Goal: Information Seeking & Learning: Find specific fact

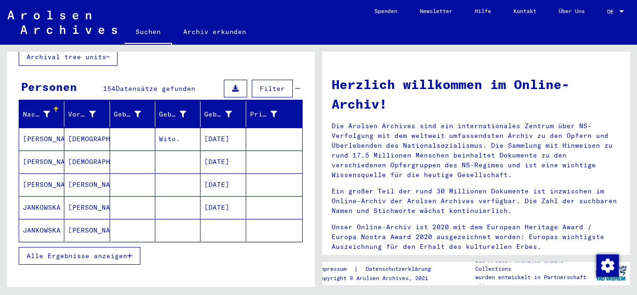
scroll to position [93, 0]
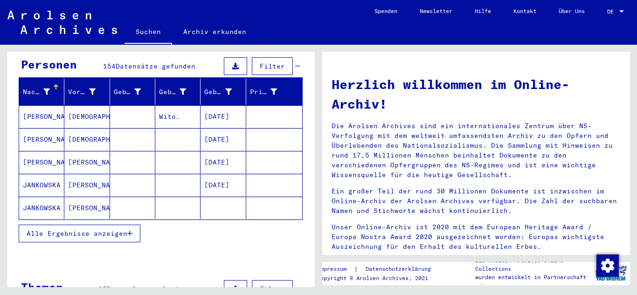
click at [132, 230] on icon "button" at bounding box center [129, 233] width 5 height 7
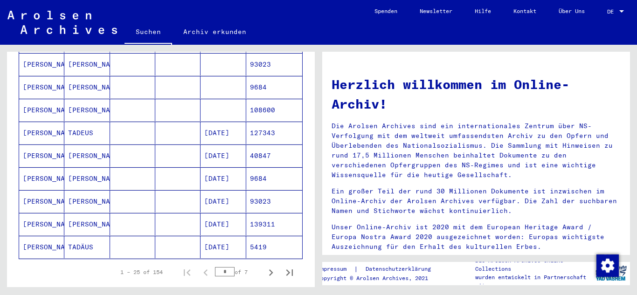
scroll to position [513, 0]
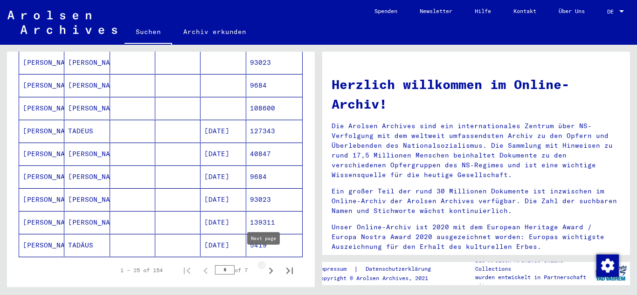
click at [264, 264] on icon "Next page" at bounding box center [270, 270] width 13 height 13
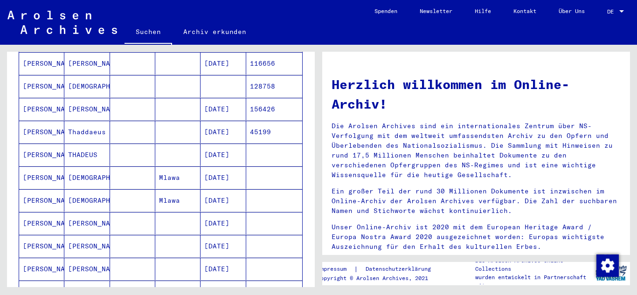
scroll to position [187, 0]
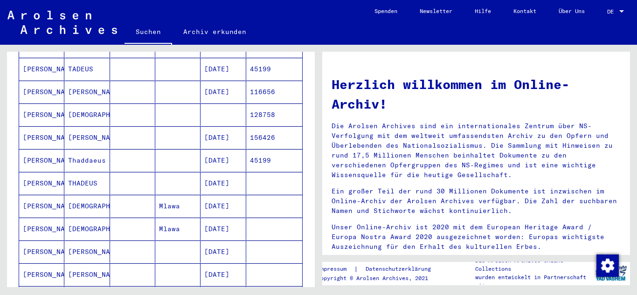
click at [222, 172] on mat-cell "[DATE]" at bounding box center [223, 183] width 45 height 22
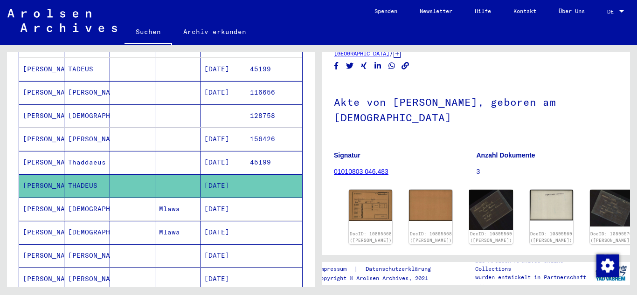
scroll to position [47, 0]
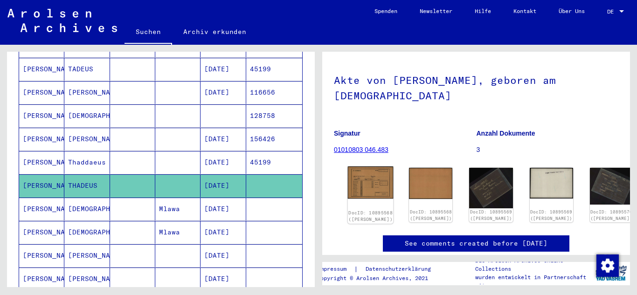
click at [356, 175] on img at bounding box center [371, 182] width 46 height 33
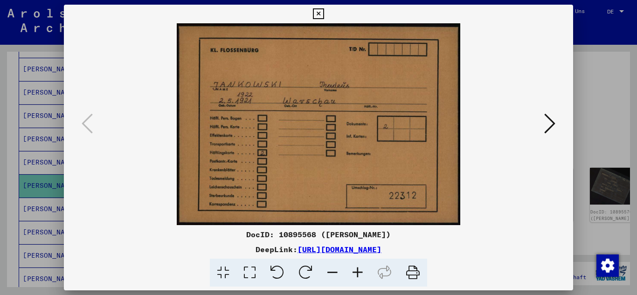
click at [549, 118] on icon at bounding box center [549, 123] width 11 height 22
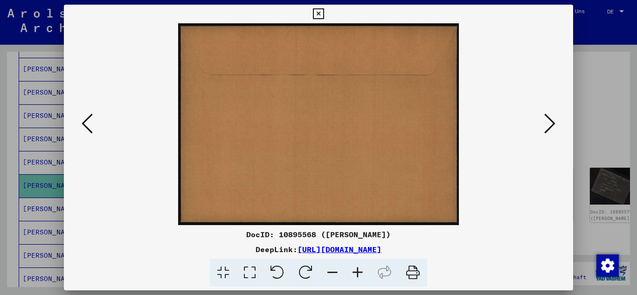
click at [549, 118] on icon at bounding box center [549, 123] width 11 height 22
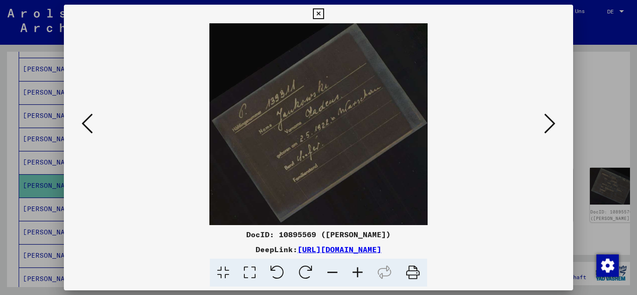
click at [549, 118] on icon at bounding box center [549, 123] width 11 height 22
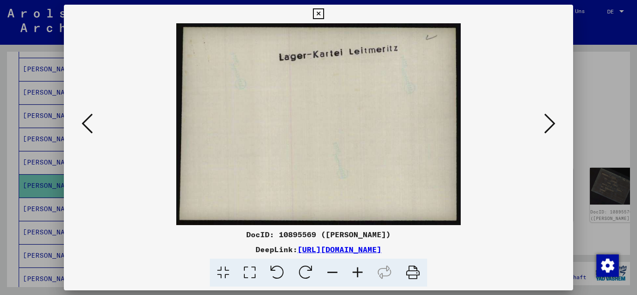
click at [549, 118] on icon at bounding box center [549, 123] width 11 height 22
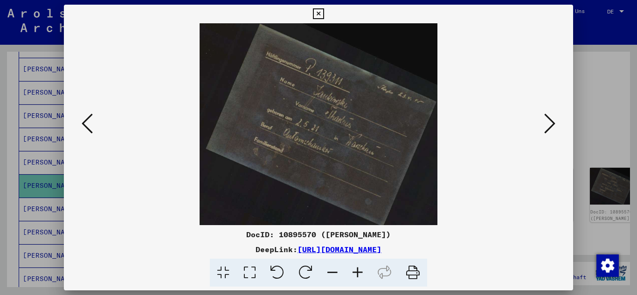
click at [549, 118] on icon at bounding box center [549, 123] width 11 height 22
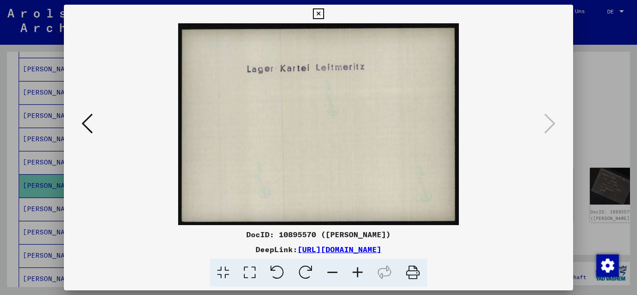
click at [317, 11] on icon at bounding box center [318, 13] width 11 height 11
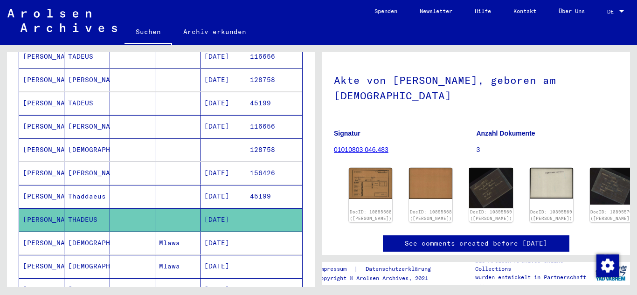
scroll to position [94, 0]
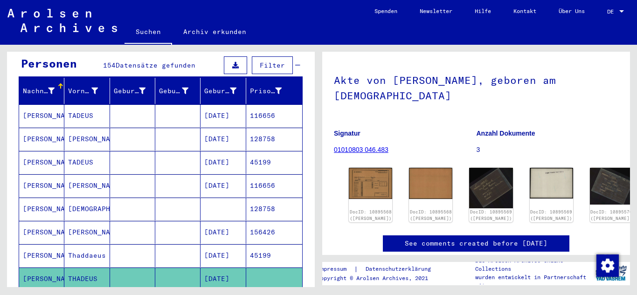
click at [222, 128] on mat-cell "[DATE]" at bounding box center [223, 139] width 45 height 23
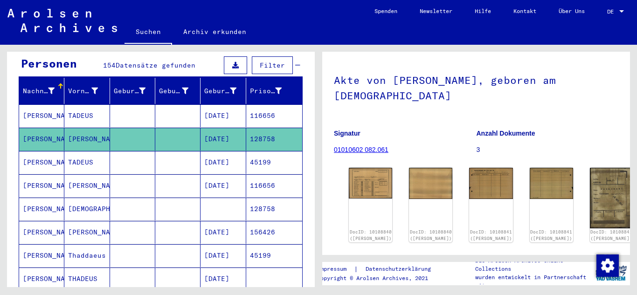
scroll to position [140, 0]
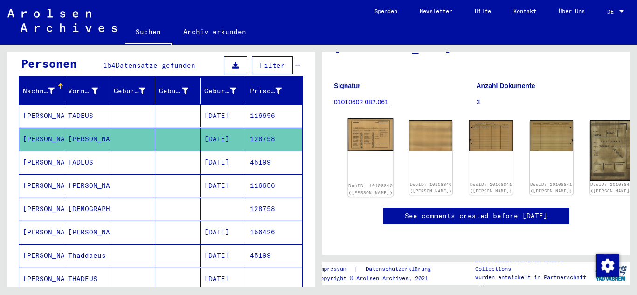
click at [358, 118] on img at bounding box center [371, 134] width 46 height 33
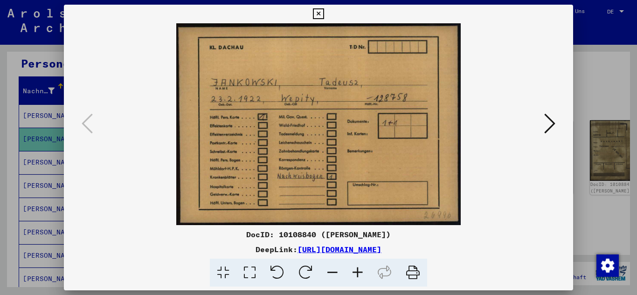
click at [318, 13] on icon at bounding box center [318, 13] width 11 height 11
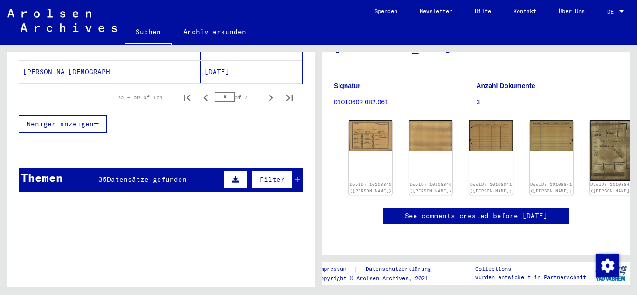
scroll to position [700, 0]
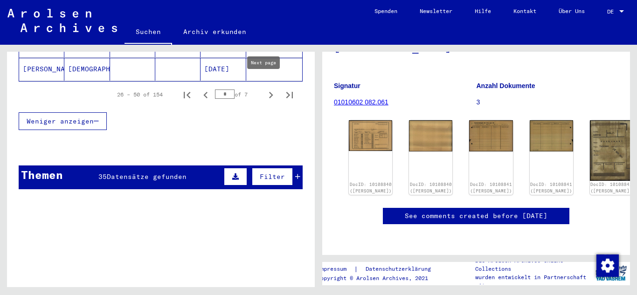
click at [264, 89] on icon "Next page" at bounding box center [270, 95] width 13 height 13
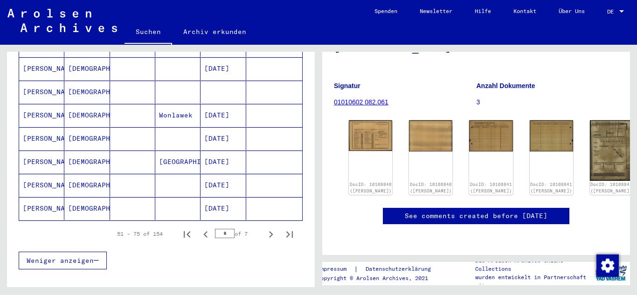
scroll to position [561, 0]
click at [226, 174] on mat-cell "[DATE]" at bounding box center [223, 185] width 45 height 23
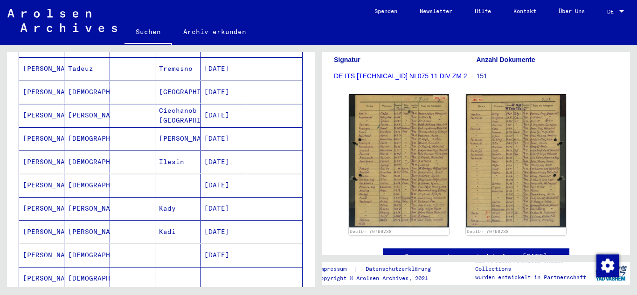
scroll to position [374, 0]
click at [228, 104] on mat-cell "[DATE]" at bounding box center [223, 115] width 45 height 23
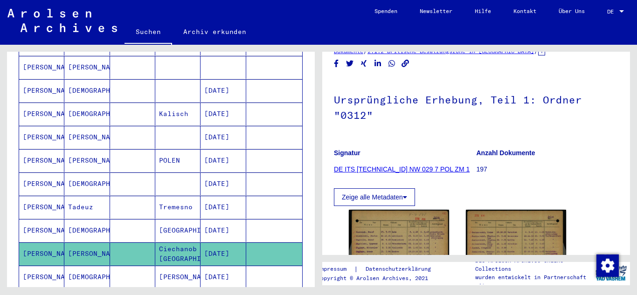
scroll to position [234, 0]
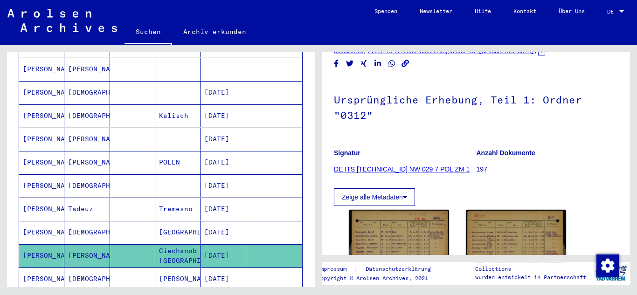
click at [224, 151] on mat-cell "[DATE]" at bounding box center [223, 162] width 45 height 23
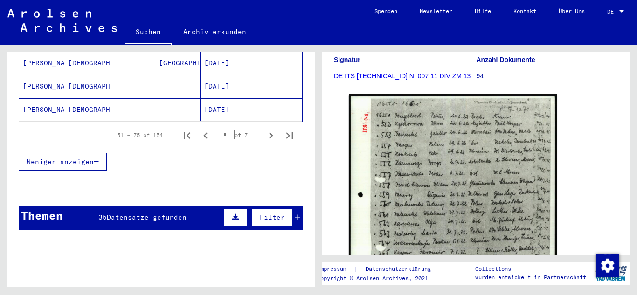
scroll to position [700, 0]
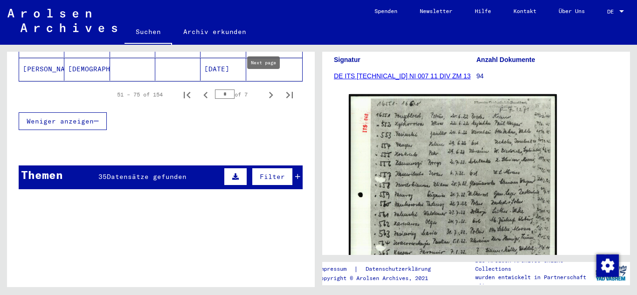
click at [264, 89] on icon "Next page" at bounding box center [270, 95] width 13 height 13
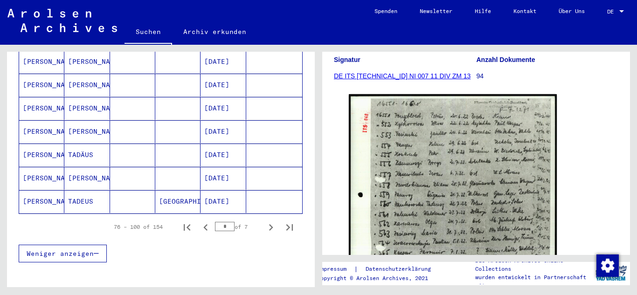
scroll to position [514, 0]
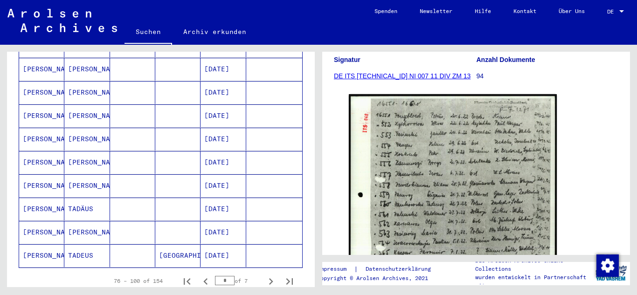
click at [224, 174] on mat-cell "[DATE]" at bounding box center [223, 185] width 45 height 23
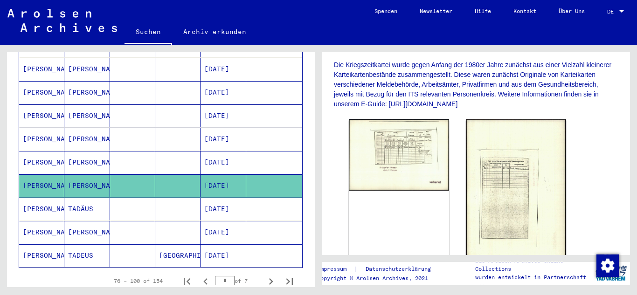
scroll to position [187, 0]
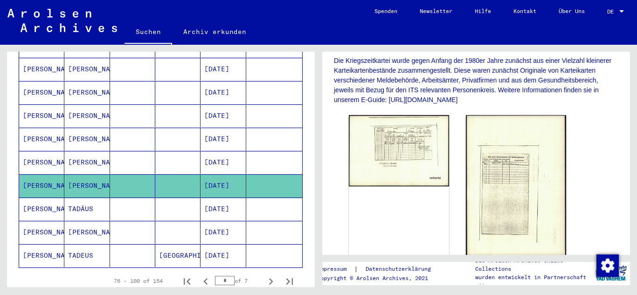
click at [228, 151] on mat-cell "[DATE]" at bounding box center [223, 162] width 45 height 23
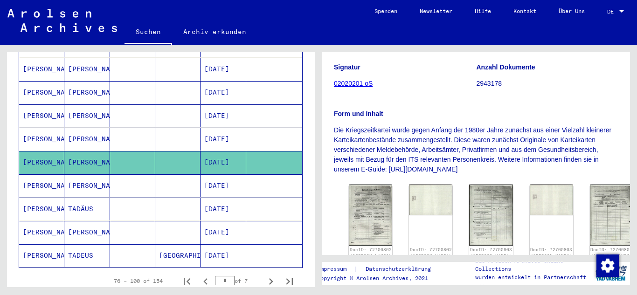
scroll to position [140, 0]
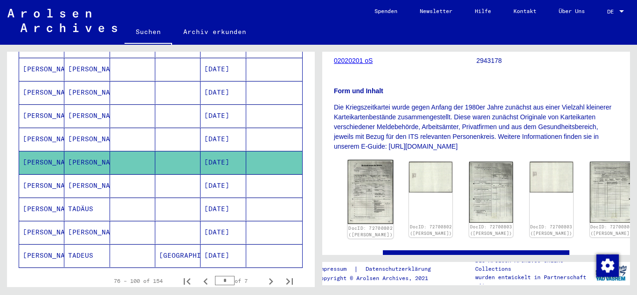
click at [364, 184] on img at bounding box center [371, 192] width 46 height 64
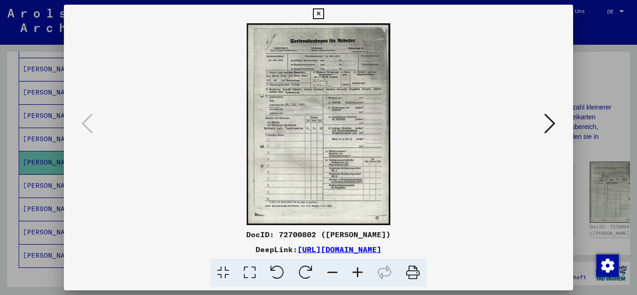
click at [355, 266] on icon at bounding box center [357, 273] width 25 height 28
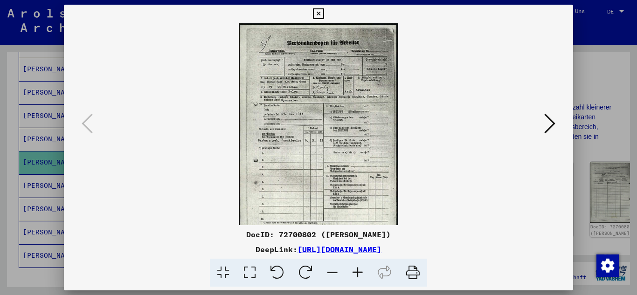
click at [355, 266] on icon at bounding box center [357, 273] width 25 height 28
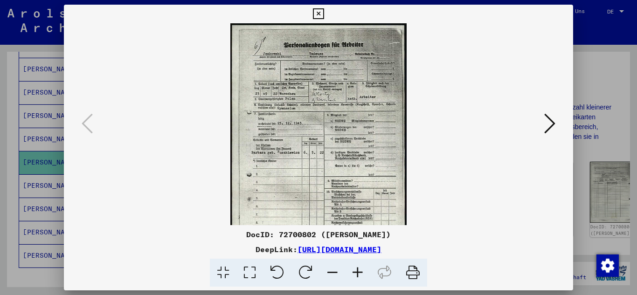
click at [355, 266] on icon at bounding box center [357, 273] width 25 height 28
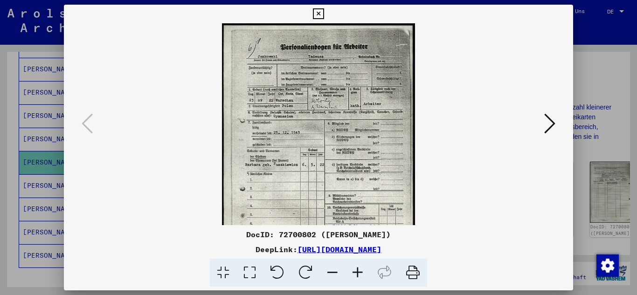
click at [355, 266] on icon at bounding box center [357, 273] width 25 height 28
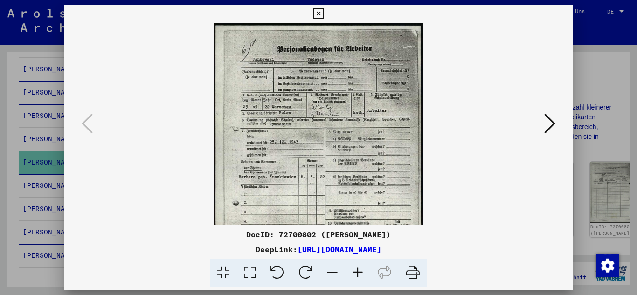
click at [355, 266] on icon at bounding box center [357, 273] width 25 height 28
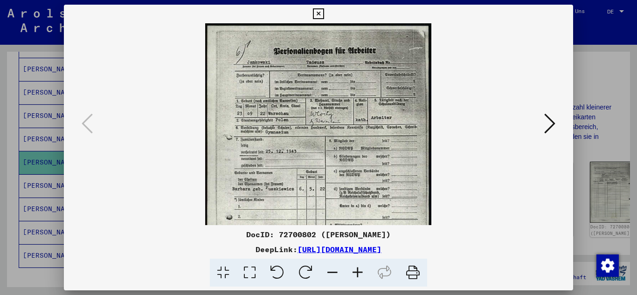
click at [355, 266] on icon at bounding box center [357, 273] width 25 height 28
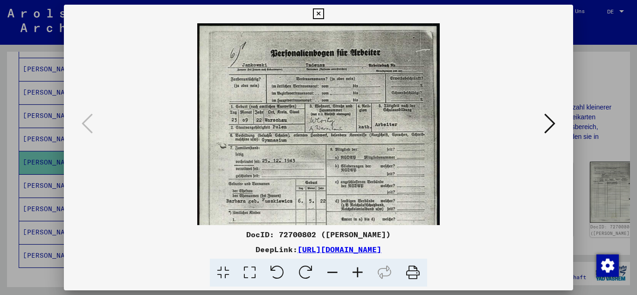
click at [355, 266] on icon at bounding box center [357, 273] width 25 height 28
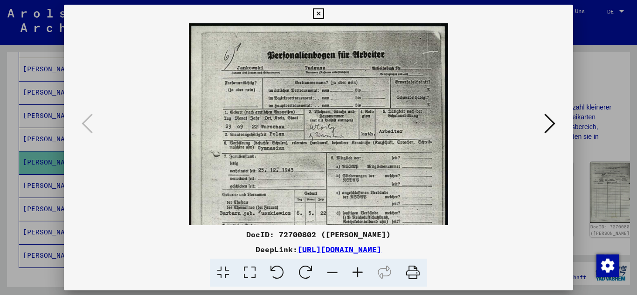
click at [355, 266] on icon at bounding box center [357, 273] width 25 height 28
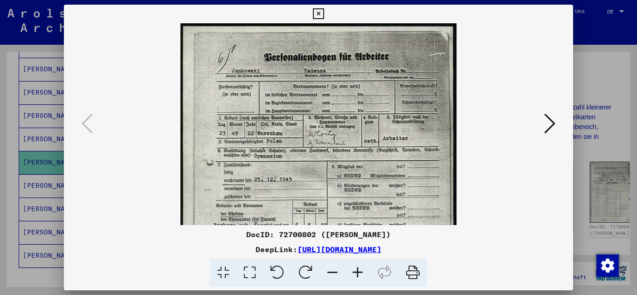
click at [355, 266] on icon at bounding box center [357, 273] width 25 height 28
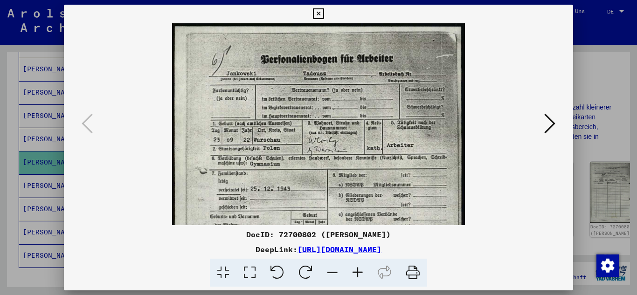
click at [355, 266] on icon at bounding box center [357, 273] width 25 height 28
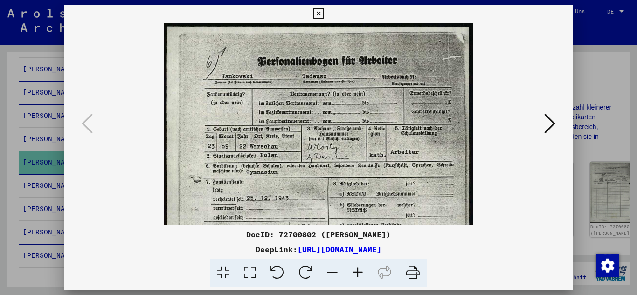
click at [355, 266] on icon at bounding box center [357, 273] width 25 height 28
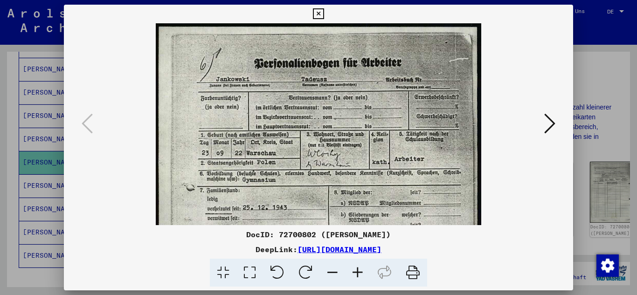
click at [550, 118] on icon at bounding box center [549, 123] width 11 height 22
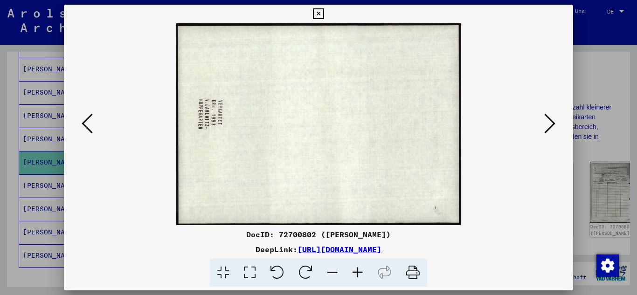
click at [550, 118] on icon at bounding box center [549, 123] width 11 height 22
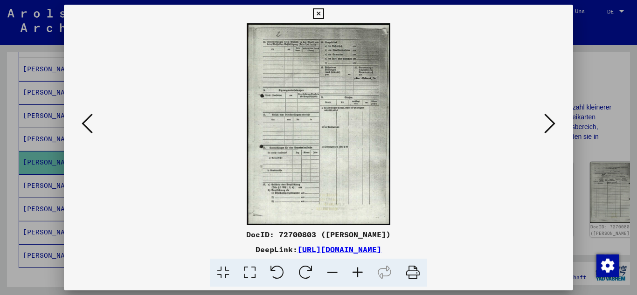
click at [550, 118] on icon at bounding box center [549, 123] width 11 height 22
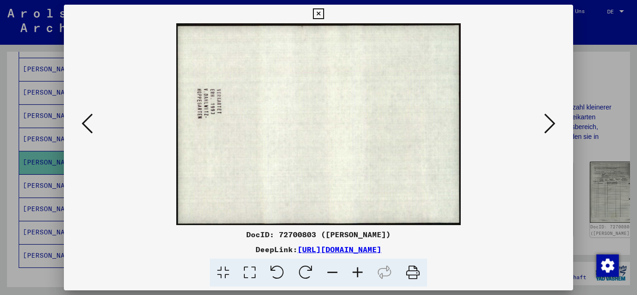
click at [550, 118] on icon at bounding box center [549, 123] width 11 height 22
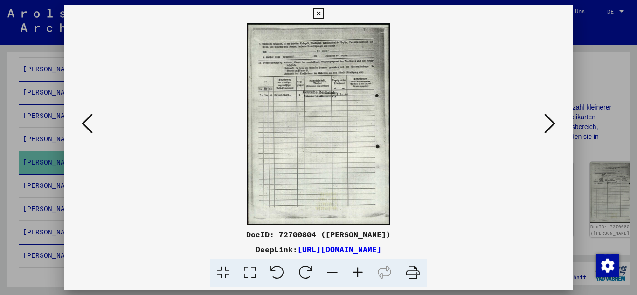
click at [550, 118] on icon at bounding box center [549, 123] width 11 height 22
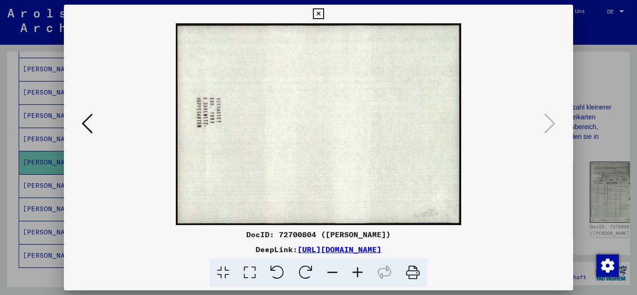
click at [317, 7] on button at bounding box center [318, 14] width 16 height 19
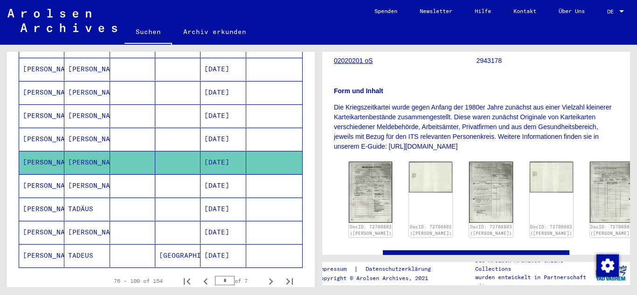
click at [229, 129] on mat-cell "[DATE]" at bounding box center [223, 139] width 45 height 23
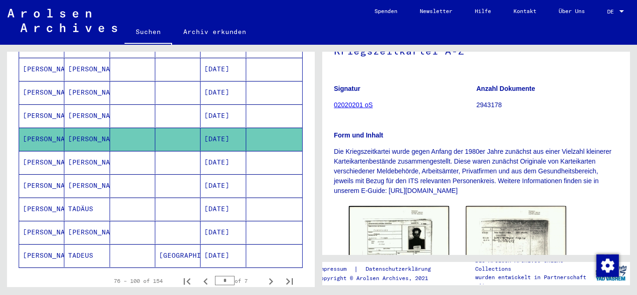
scroll to position [140, 0]
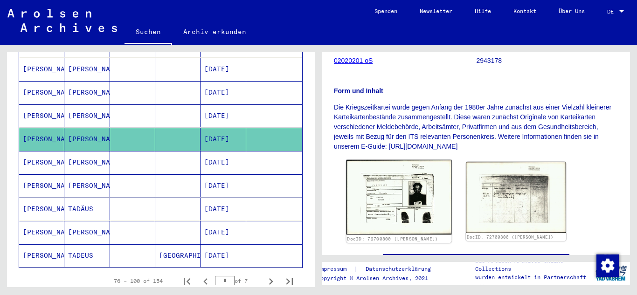
click at [383, 193] on img at bounding box center [398, 197] width 105 height 75
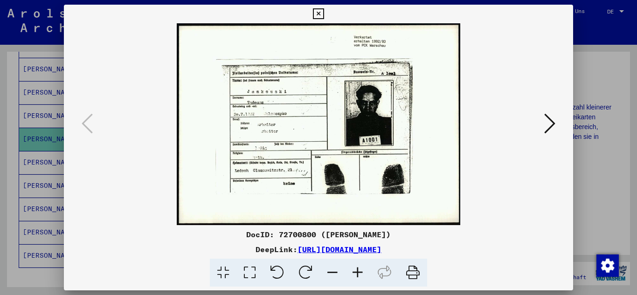
click at [318, 11] on icon at bounding box center [318, 13] width 11 height 11
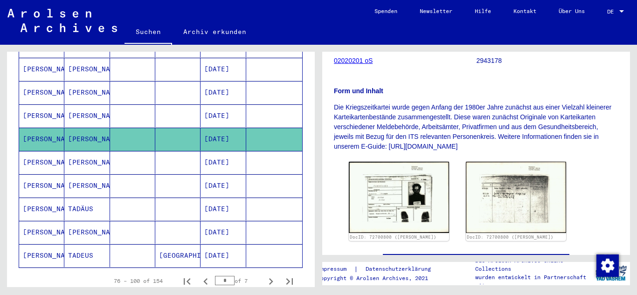
click at [221, 104] on mat-cell "[DATE]" at bounding box center [223, 115] width 45 height 23
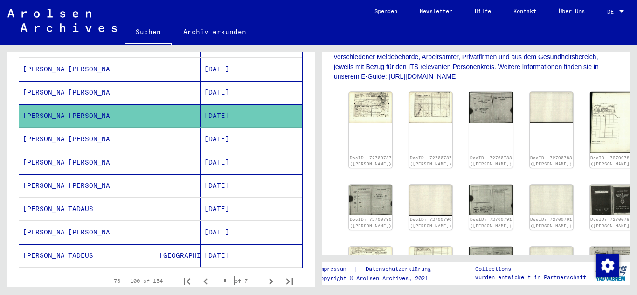
scroll to position [187, 0]
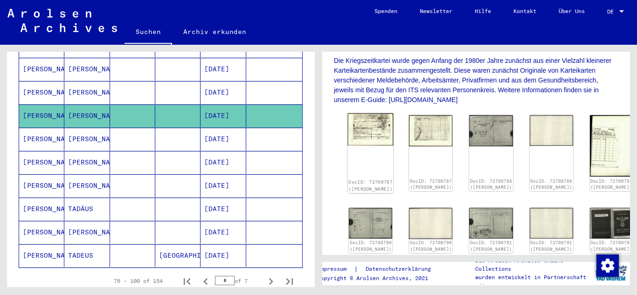
click at [356, 131] on img at bounding box center [371, 129] width 46 height 33
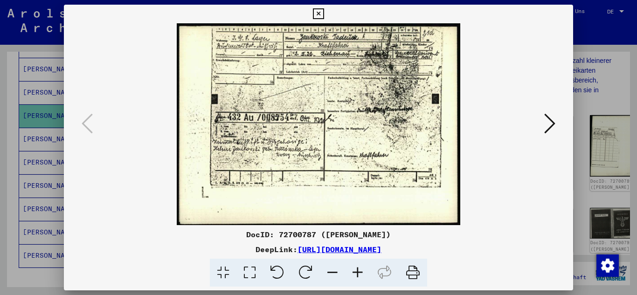
click at [547, 116] on icon at bounding box center [549, 123] width 11 height 22
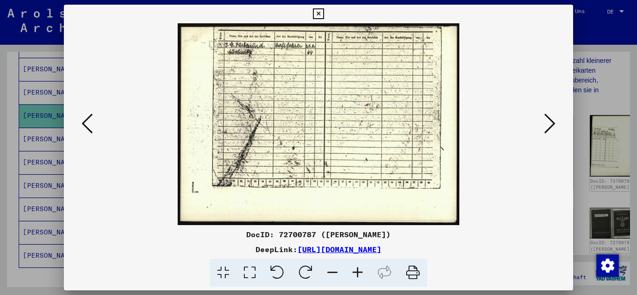
click at [547, 116] on icon at bounding box center [549, 123] width 11 height 22
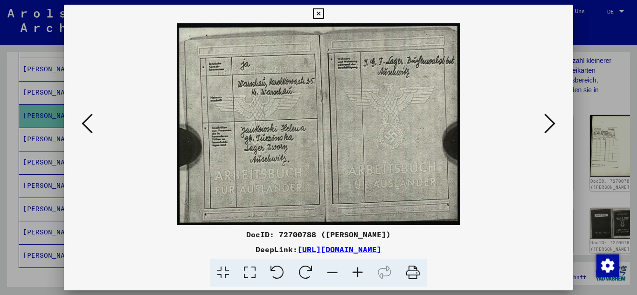
click at [547, 116] on icon at bounding box center [549, 123] width 11 height 22
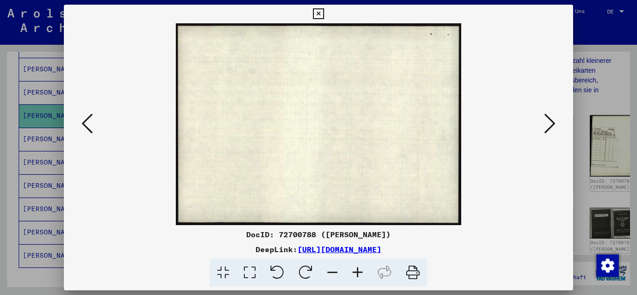
click at [547, 116] on icon at bounding box center [549, 123] width 11 height 22
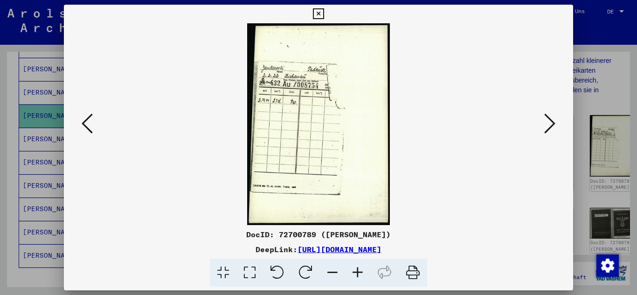
click at [547, 116] on icon at bounding box center [549, 123] width 11 height 22
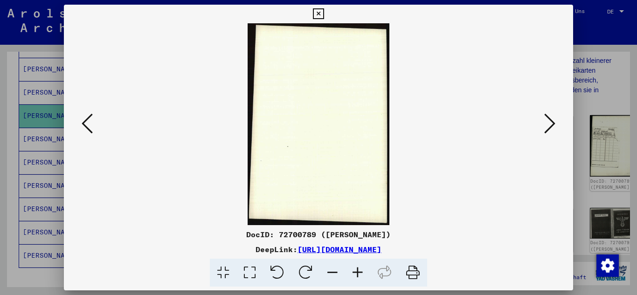
click at [547, 116] on icon at bounding box center [549, 123] width 11 height 22
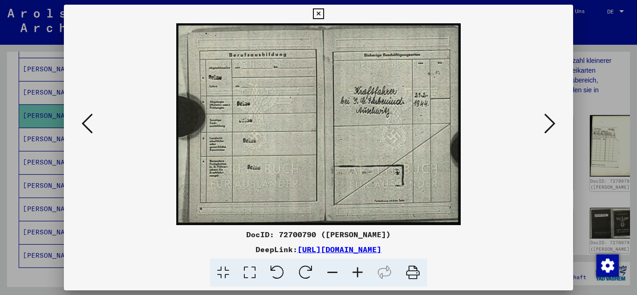
click at [547, 116] on icon at bounding box center [549, 123] width 11 height 22
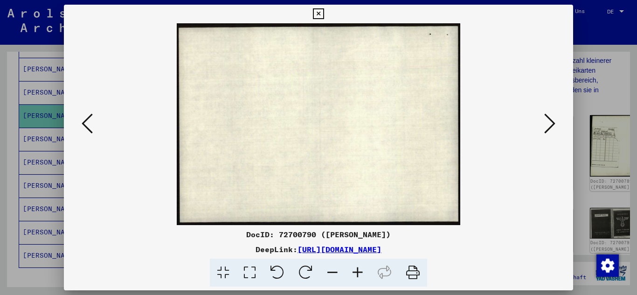
click at [547, 116] on icon at bounding box center [549, 123] width 11 height 22
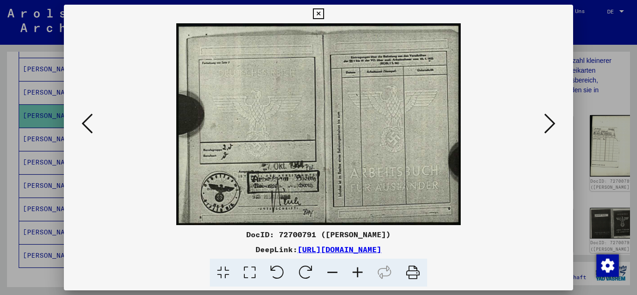
click at [547, 116] on icon at bounding box center [549, 123] width 11 height 22
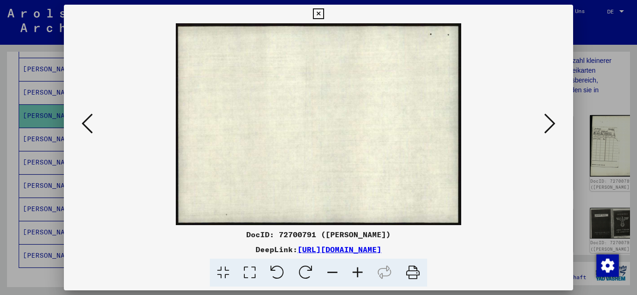
click at [547, 116] on icon at bounding box center [549, 123] width 11 height 22
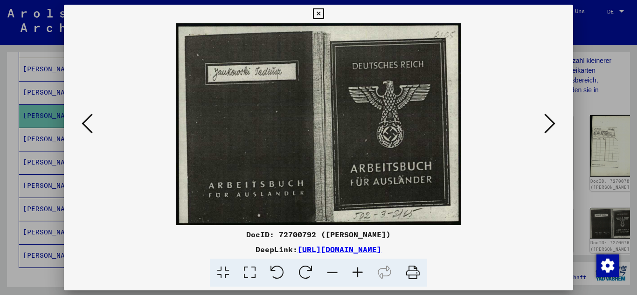
click at [547, 116] on icon at bounding box center [549, 123] width 11 height 22
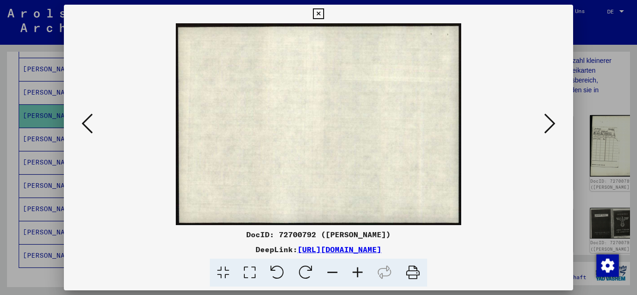
click at [547, 116] on icon at bounding box center [549, 123] width 11 height 22
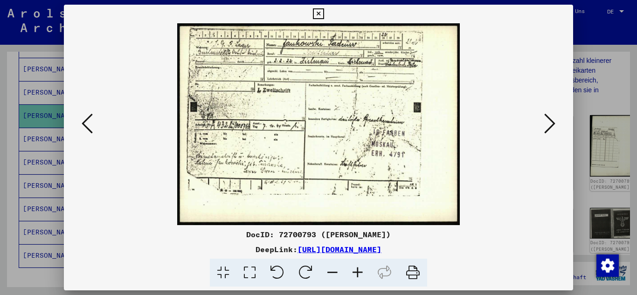
click at [547, 116] on icon at bounding box center [549, 123] width 11 height 22
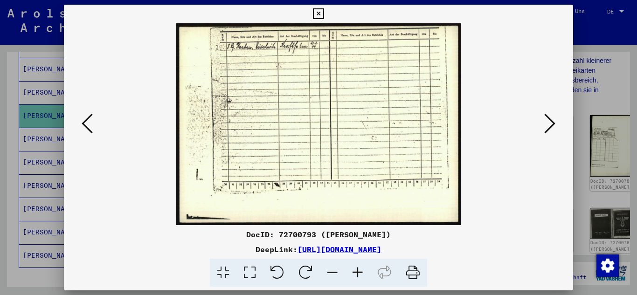
click at [547, 116] on icon at bounding box center [549, 123] width 11 height 22
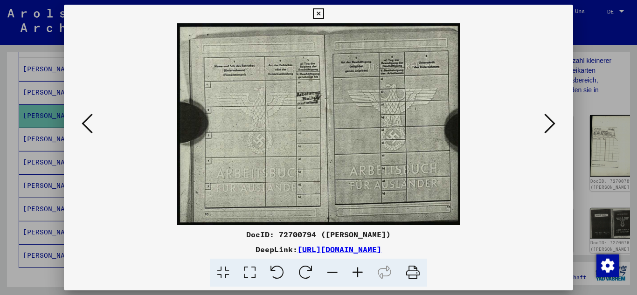
click at [547, 116] on icon at bounding box center [549, 123] width 11 height 22
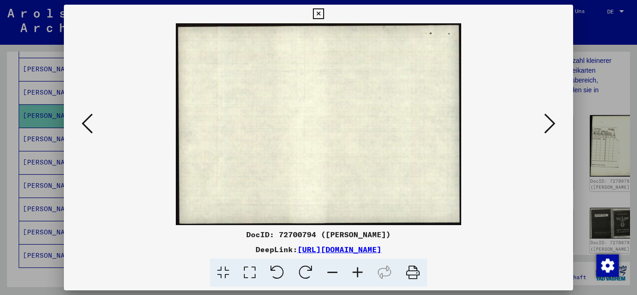
click at [547, 116] on icon at bounding box center [549, 123] width 11 height 22
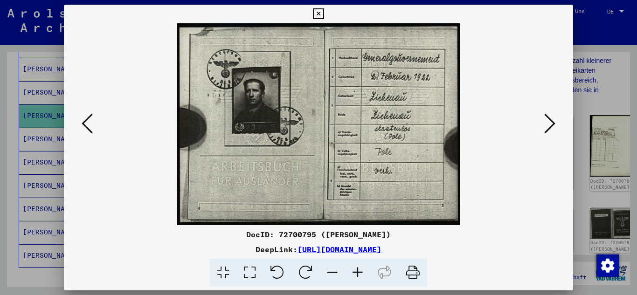
click at [355, 268] on icon at bounding box center [357, 273] width 25 height 28
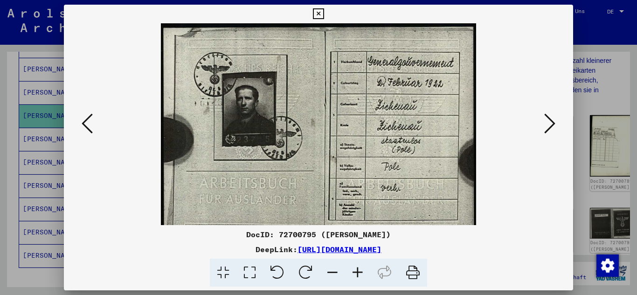
click at [355, 268] on icon at bounding box center [357, 273] width 25 height 28
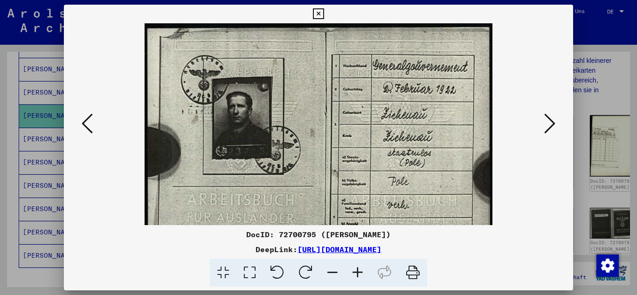
click at [355, 268] on icon at bounding box center [357, 273] width 25 height 28
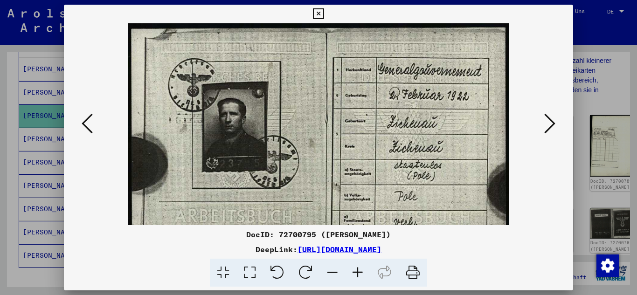
click at [356, 267] on icon at bounding box center [357, 273] width 25 height 28
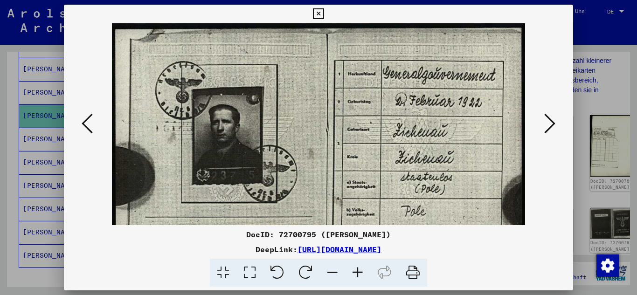
click at [356, 267] on icon at bounding box center [357, 273] width 25 height 28
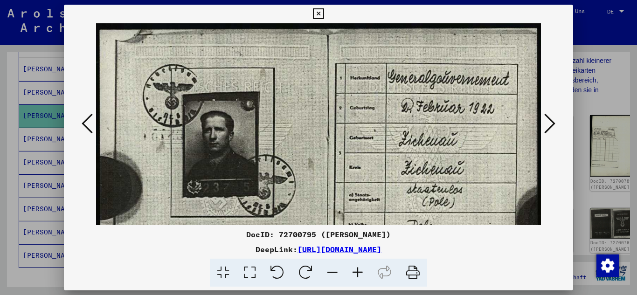
click at [549, 118] on icon at bounding box center [549, 123] width 11 height 22
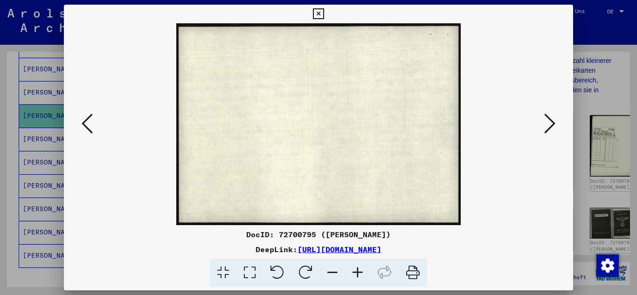
click at [549, 118] on icon at bounding box center [549, 123] width 11 height 22
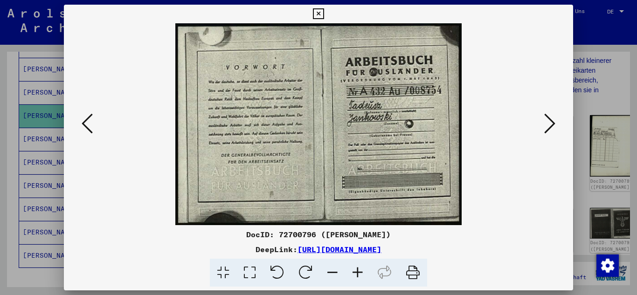
click at [549, 118] on icon at bounding box center [549, 123] width 11 height 22
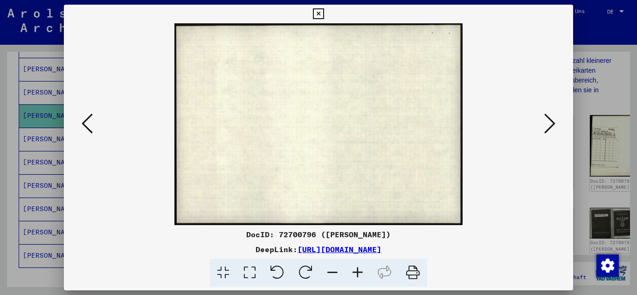
click at [549, 118] on icon at bounding box center [549, 123] width 11 height 22
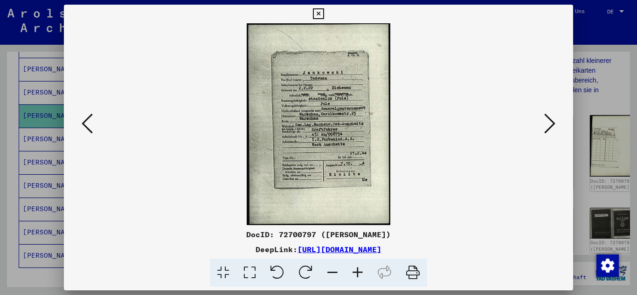
click at [549, 118] on icon at bounding box center [549, 123] width 11 height 22
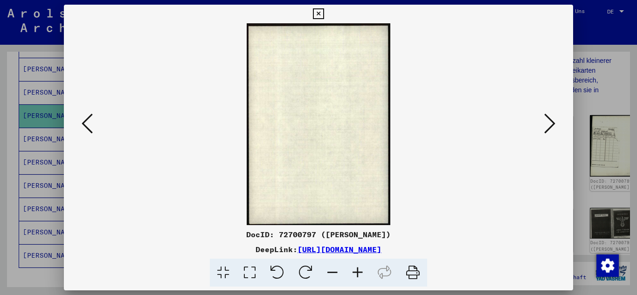
click at [549, 118] on icon at bounding box center [549, 123] width 11 height 22
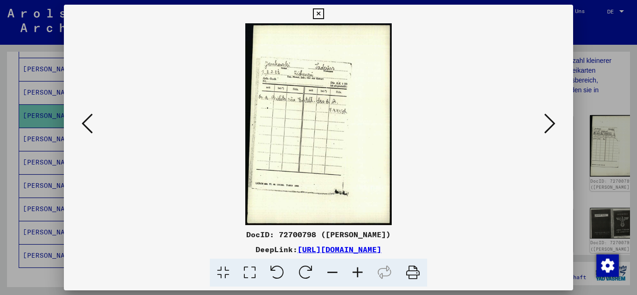
click at [549, 118] on icon at bounding box center [549, 123] width 11 height 22
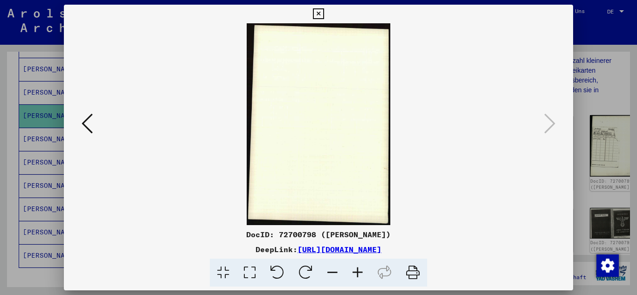
click at [82, 121] on icon at bounding box center [87, 123] width 11 height 22
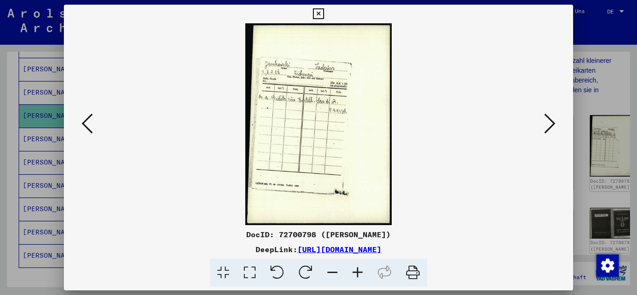
click at [356, 268] on icon at bounding box center [357, 273] width 25 height 28
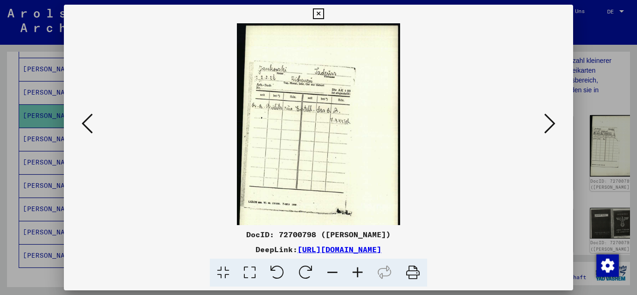
click at [356, 268] on icon at bounding box center [357, 273] width 25 height 28
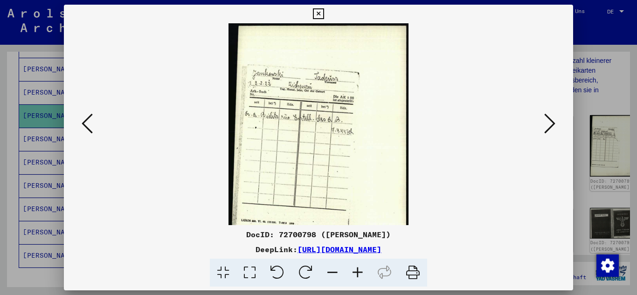
click at [356, 268] on icon at bounding box center [357, 273] width 25 height 28
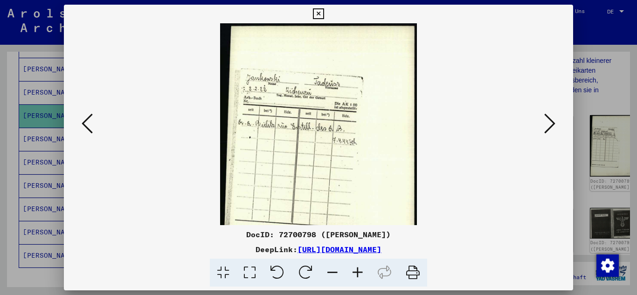
click at [356, 268] on icon at bounding box center [357, 273] width 25 height 28
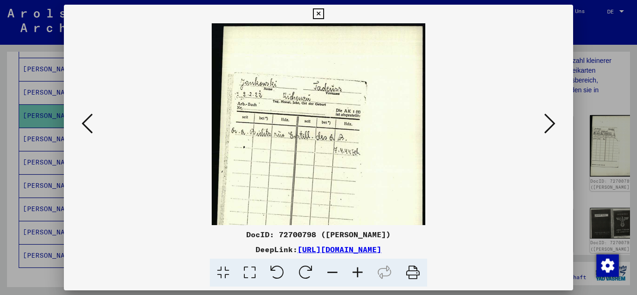
click at [356, 268] on icon at bounding box center [357, 273] width 25 height 28
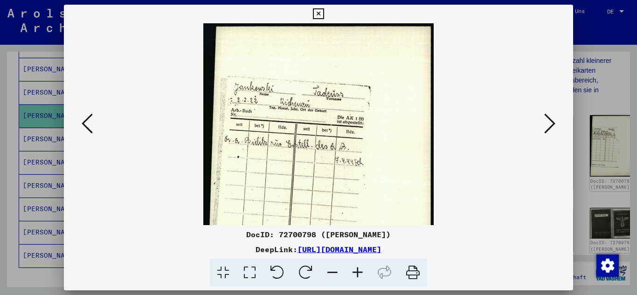
click at [356, 268] on icon at bounding box center [357, 273] width 25 height 28
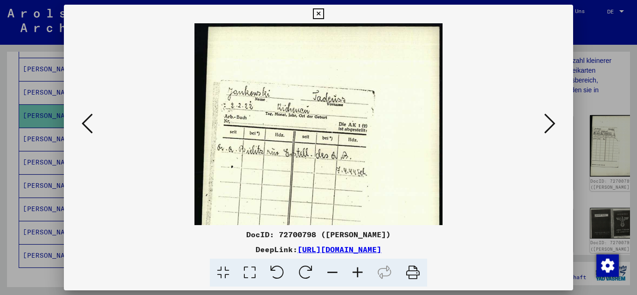
click at [356, 268] on icon at bounding box center [357, 273] width 25 height 28
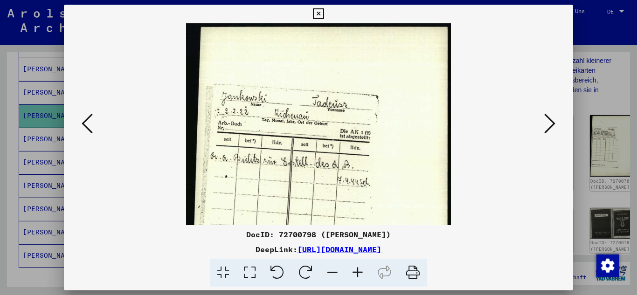
click at [356, 268] on icon at bounding box center [357, 273] width 25 height 28
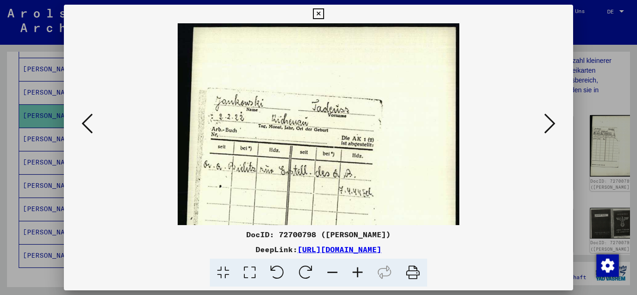
click at [319, 10] on icon at bounding box center [318, 13] width 11 height 11
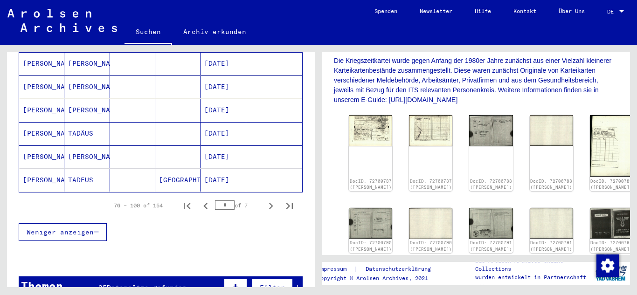
scroll to position [654, 0]
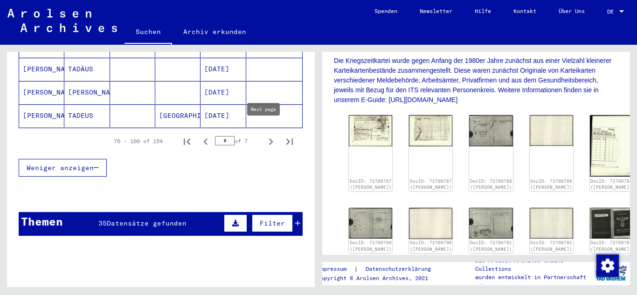
click at [264, 135] on icon "Next page" at bounding box center [270, 141] width 13 height 13
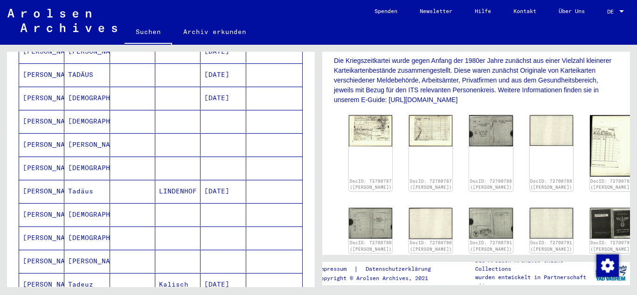
scroll to position [141, 0]
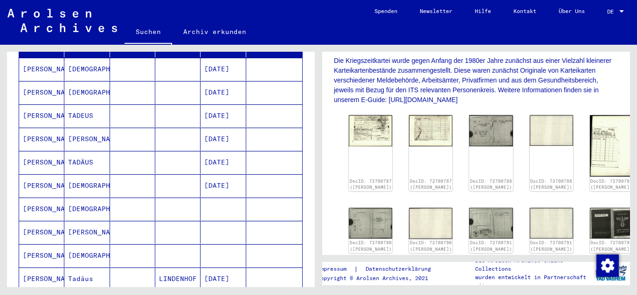
click at [227, 174] on mat-cell "[DATE]" at bounding box center [223, 185] width 45 height 23
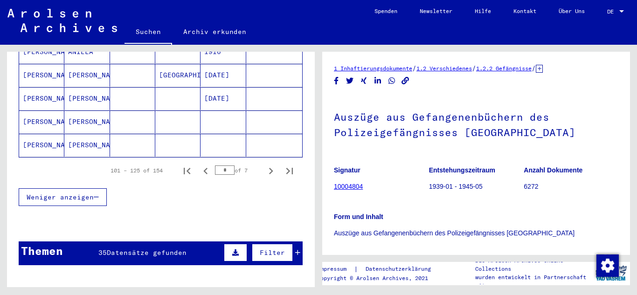
scroll to position [654, 0]
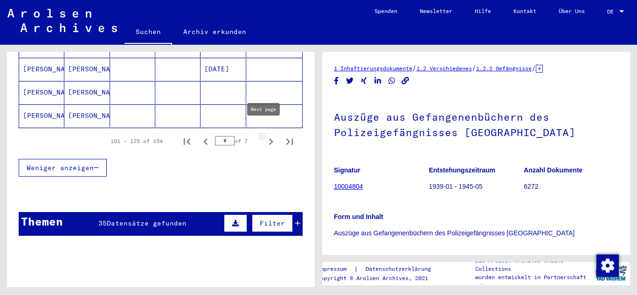
click at [264, 135] on icon "Next page" at bounding box center [270, 141] width 13 height 13
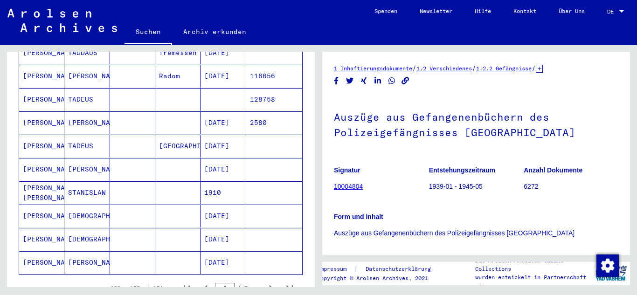
scroll to position [561, 0]
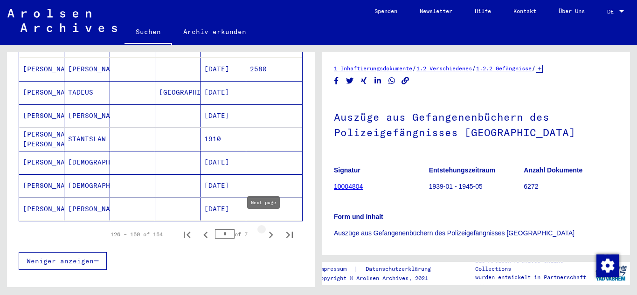
click at [264, 229] on icon "Next page" at bounding box center [270, 235] width 13 height 13
type input "*"
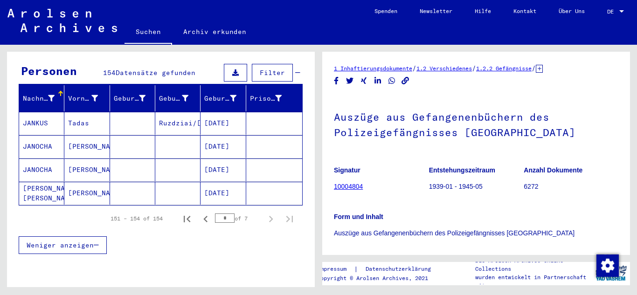
scroll to position [75, 0]
